Goal: Answer question/provide support: Share knowledge or assist other users

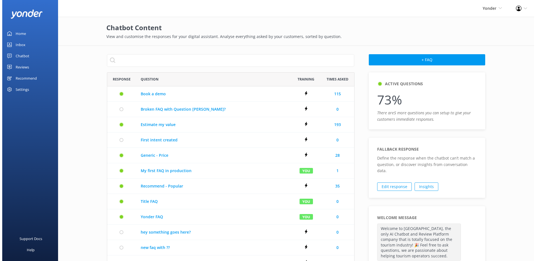
scroll to position [302, 243]
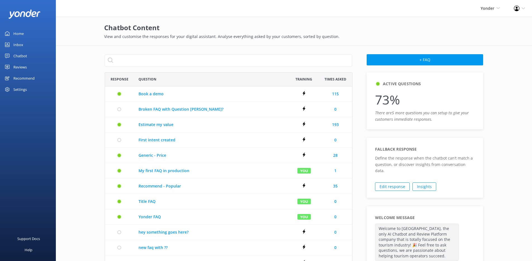
click at [21, 45] on div "Inbox" at bounding box center [18, 44] width 10 height 11
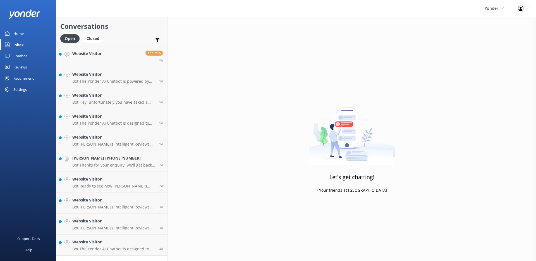
click at [28, 54] on link "Chatbot" at bounding box center [28, 55] width 56 height 11
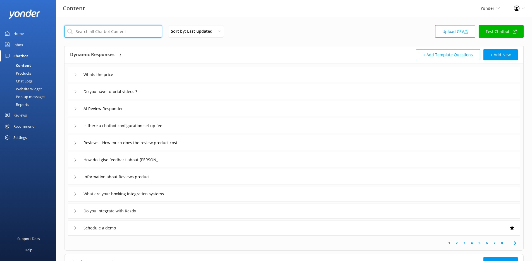
click at [112, 33] on input "text" at bounding box center [113, 31] width 98 height 13
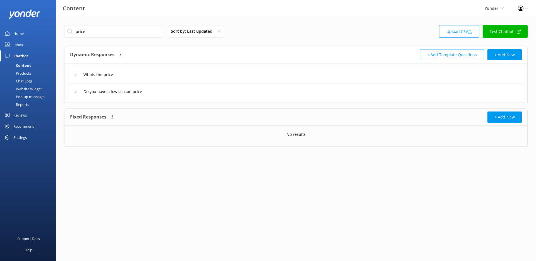
click at [176, 91] on div "Do you have a low season price" at bounding box center [296, 91] width 456 height 15
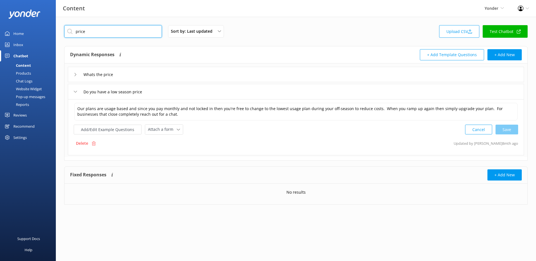
click at [84, 31] on input "price" at bounding box center [113, 31] width 98 height 13
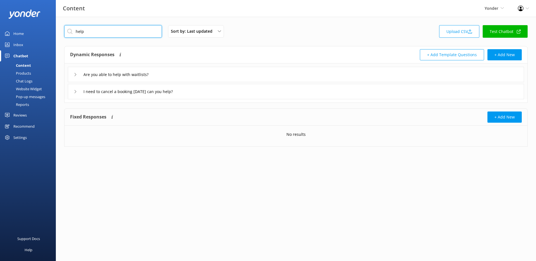
type input "help"
click at [196, 88] on div "I need to cancel a booking [DATE] can you help?" at bounding box center [138, 91] width 116 height 8
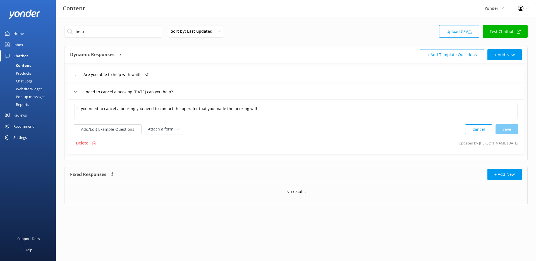
click at [190, 76] on div "Are you able to help with waitlists?" at bounding box center [296, 74] width 456 height 15
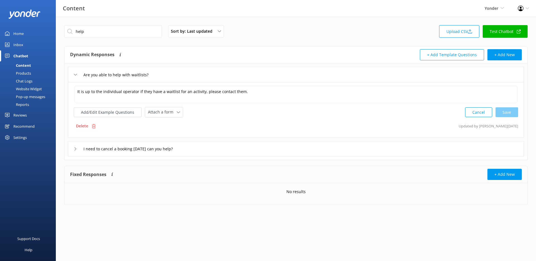
click at [23, 137] on div "Settings" at bounding box center [19, 137] width 13 height 11
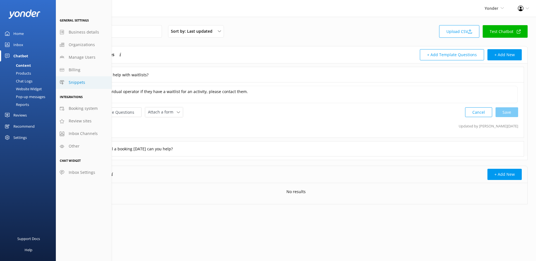
click at [88, 83] on link "Snippets" at bounding box center [84, 82] width 56 height 13
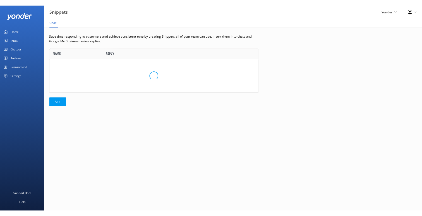
scroll to position [4, 4]
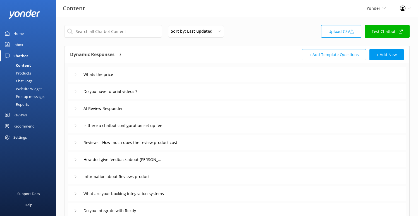
click at [133, 73] on div "Whats the price" at bounding box center [237, 74] width 338 height 15
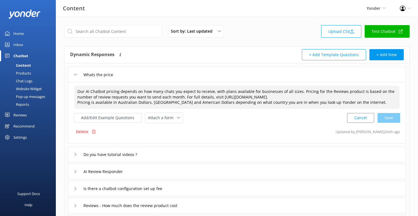
click at [126, 95] on textarea "Our AI Chatbot pricing depends on how many chats you expect to receive, with pl…" at bounding box center [236, 97] width 325 height 23
click at [30, 44] on link "Inbox" at bounding box center [28, 44] width 56 height 11
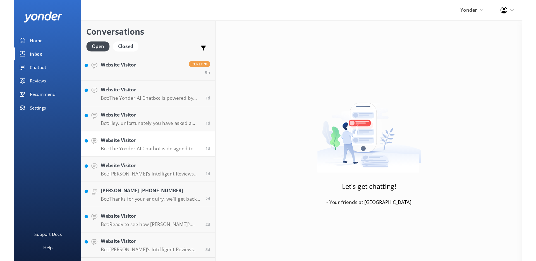
scroll to position [39, 0]
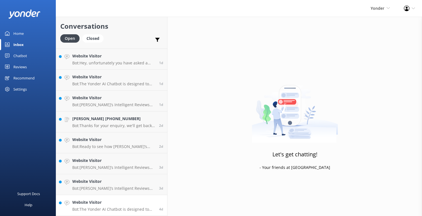
click at [127, 198] on link "Website Visitor Bot: The Yonder AI Chatbot is designed to handle over 70% of co…" at bounding box center [111, 205] width 111 height 21
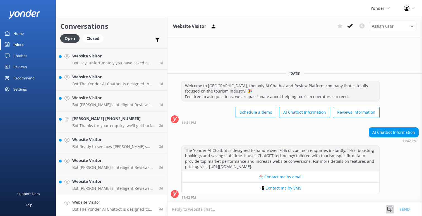
click at [389, 209] on icon at bounding box center [390, 210] width 6 height 6
